Goal: Information Seeking & Learning: Learn about a topic

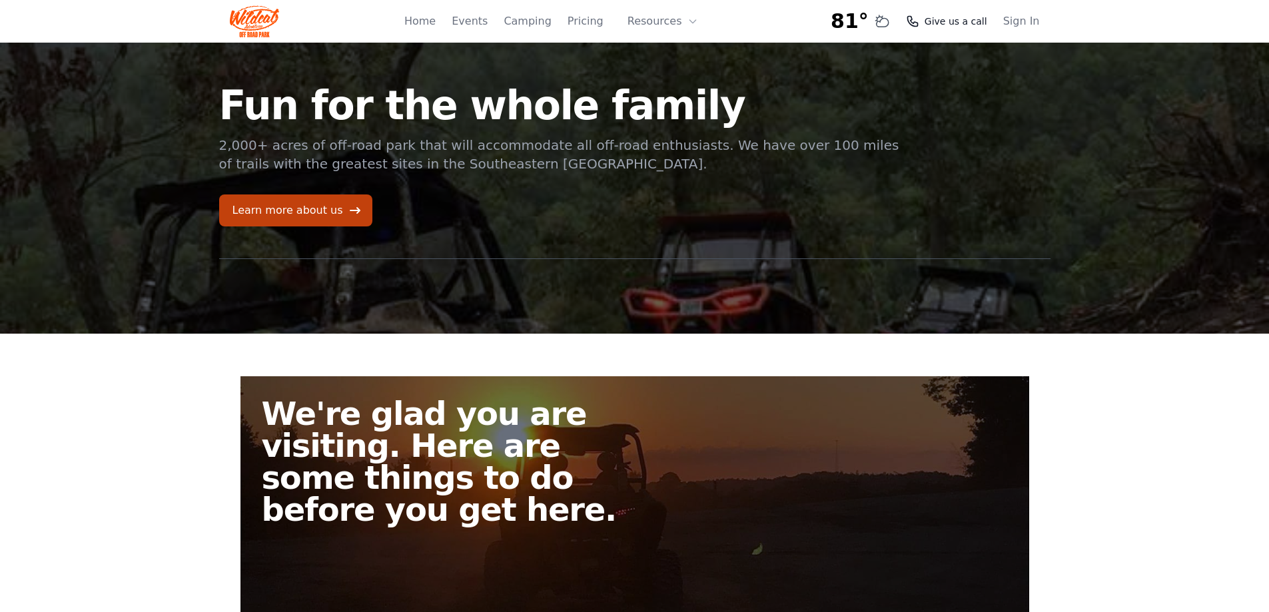
click at [958, 22] on span "Give us a call" at bounding box center [956, 21] width 63 height 13
click at [958, 19] on span "Give us a call" at bounding box center [956, 21] width 63 height 13
click at [949, 25] on span "Give us a call" at bounding box center [956, 21] width 63 height 13
click at [690, 16] on icon at bounding box center [693, 21] width 11 height 11
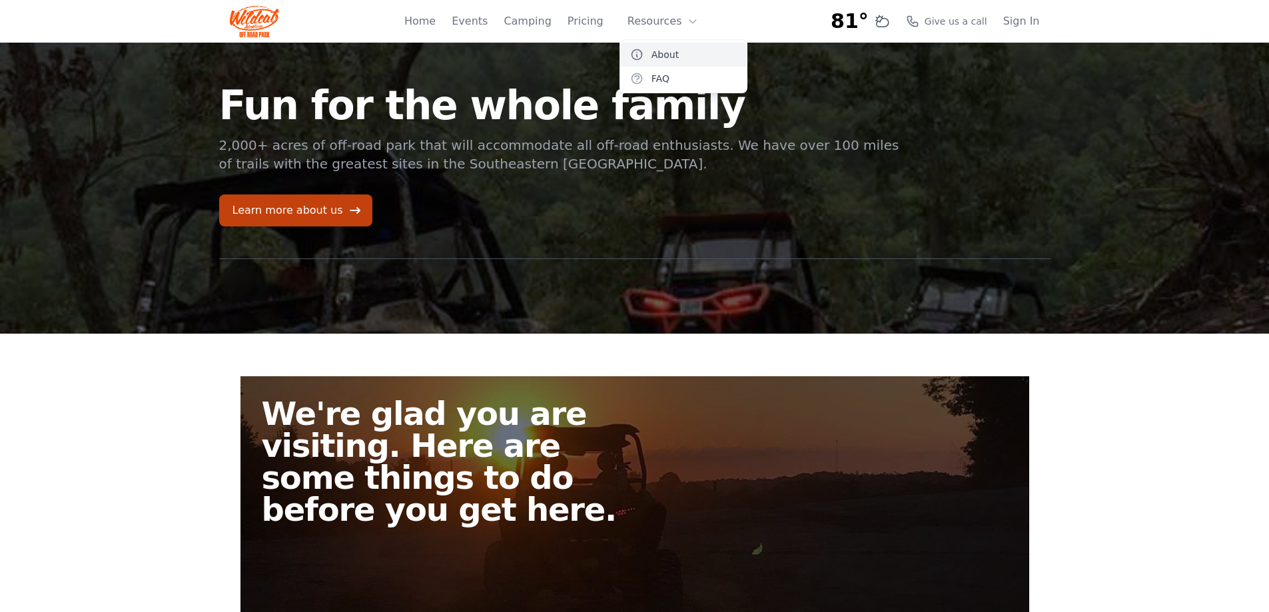
click at [650, 55] on link "About" at bounding box center [684, 55] width 128 height 24
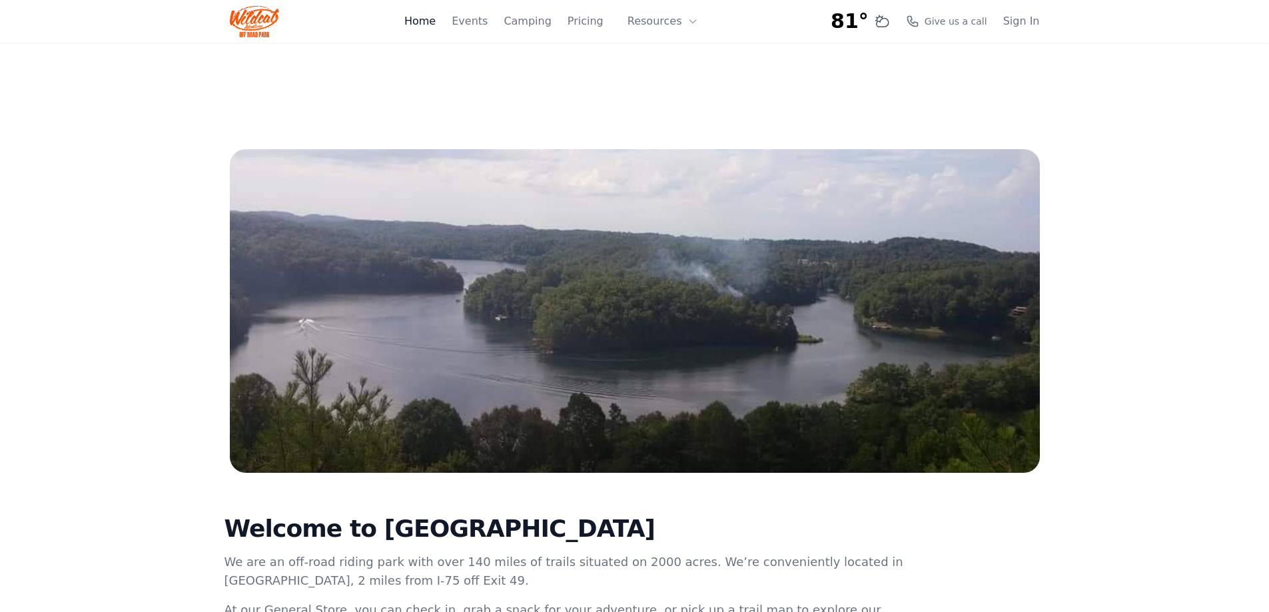
click at [436, 25] on link "Home" at bounding box center [419, 21] width 31 height 16
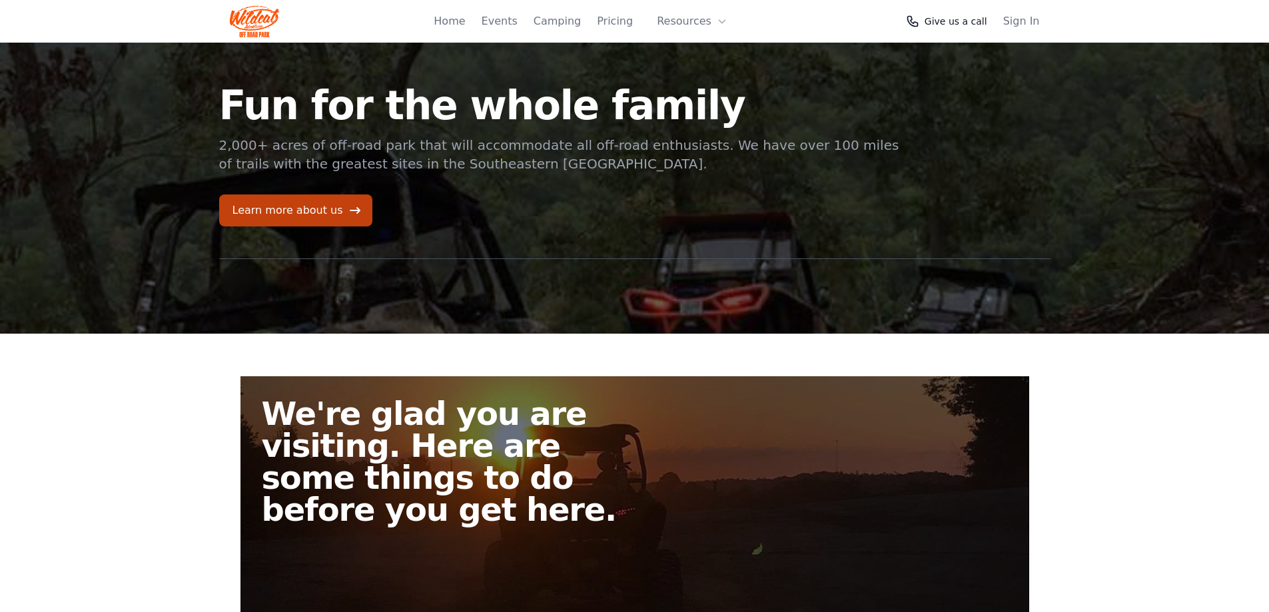
click at [974, 15] on span "Give us a call" at bounding box center [956, 21] width 63 height 13
click at [924, 29] on div "81° 7-Day Forecast Tue 66° 95° Wed 69° 92° Thu 69° 87° Fri 67° 92° Sat 69° 90° …" at bounding box center [909, 21] width 157 height 24
click at [948, 25] on span "Give us a call" at bounding box center [956, 21] width 63 height 13
click at [282, 215] on link "Learn more about us" at bounding box center [295, 211] width 153 height 32
